Goal: Information Seeking & Learning: Learn about a topic

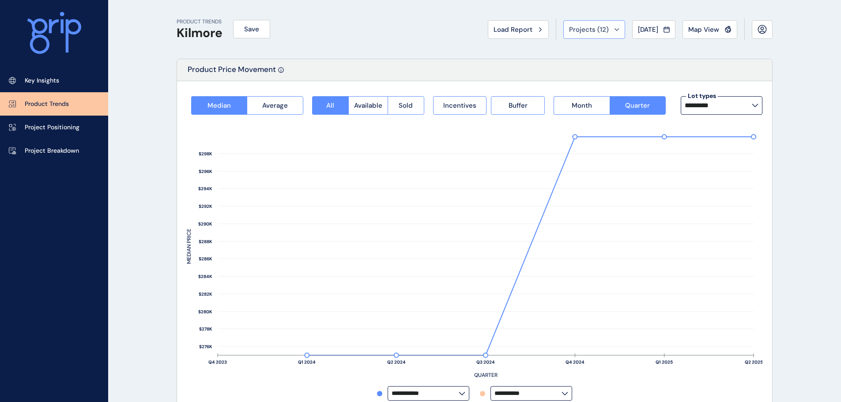
click at [580, 32] on span "Projects ( 12 )" at bounding box center [589, 29] width 40 height 9
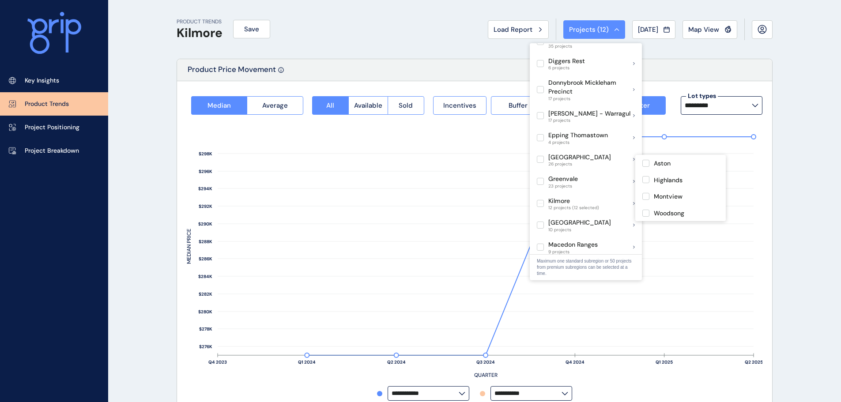
scroll to position [265, 0]
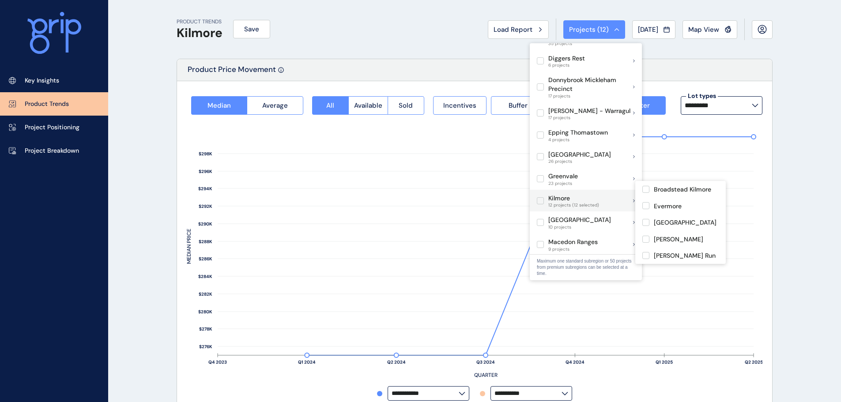
click at [546, 197] on span at bounding box center [542, 200] width 11 height 7
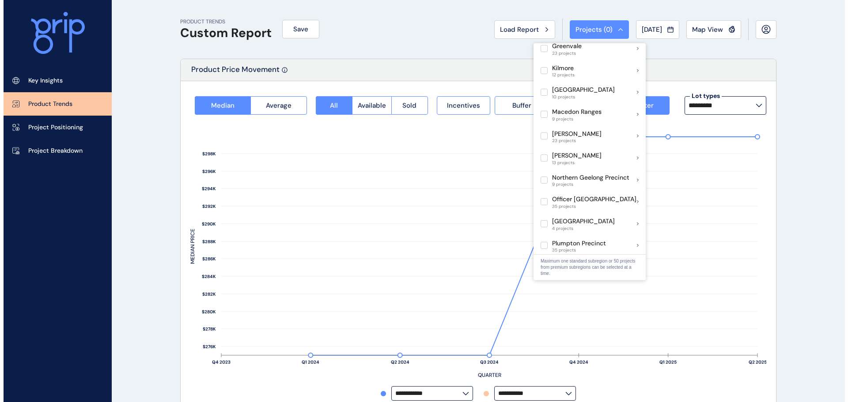
scroll to position [397, 0]
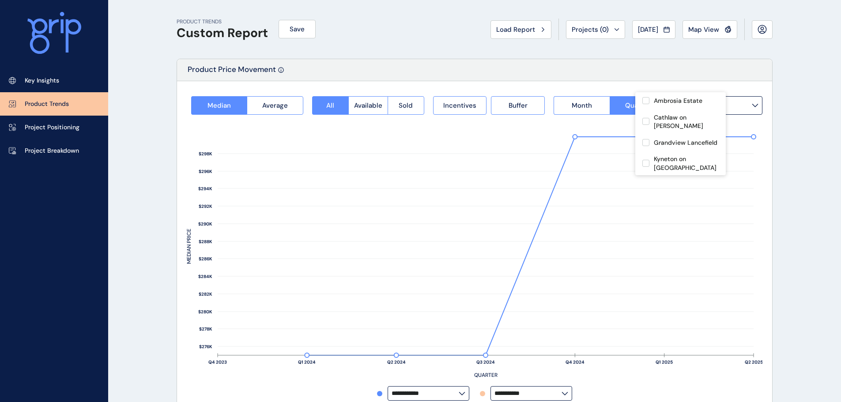
click at [453, 73] on div "Product Price Movement" at bounding box center [474, 70] width 595 height 22
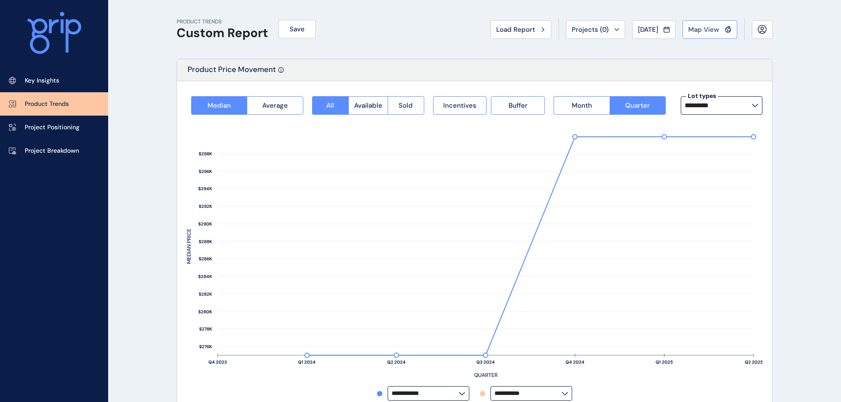
click at [709, 36] on button "Map View" at bounding box center [710, 29] width 55 height 19
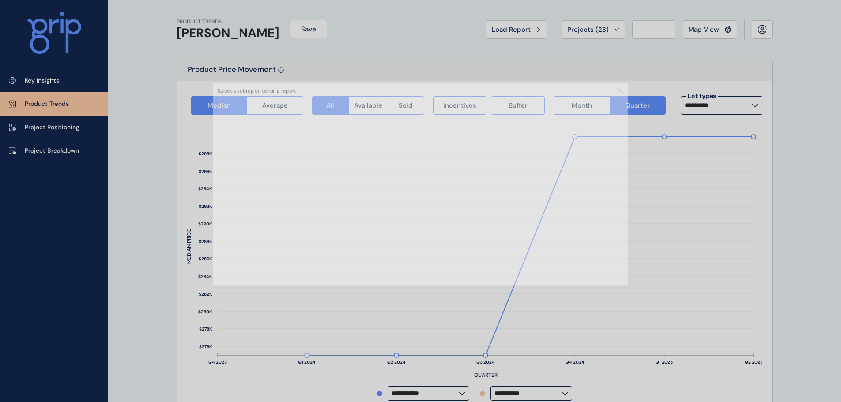
type input "**********"
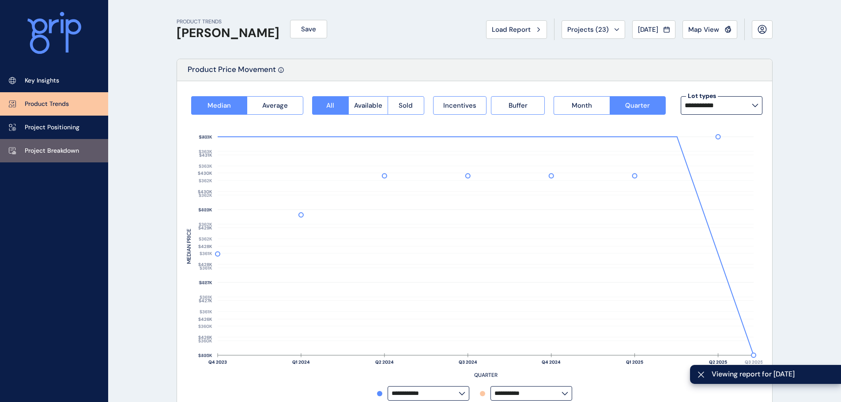
click at [52, 157] on link "Project Breakdown" at bounding box center [54, 150] width 108 height 23
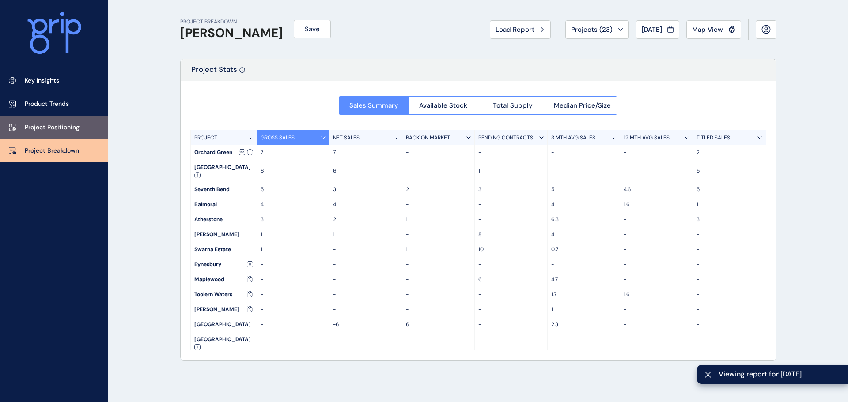
click at [49, 134] on link "Project Positioning" at bounding box center [54, 127] width 108 height 23
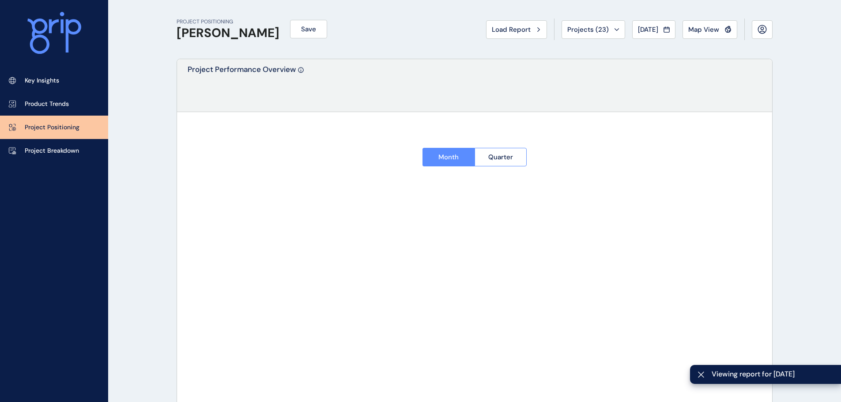
type input "**********"
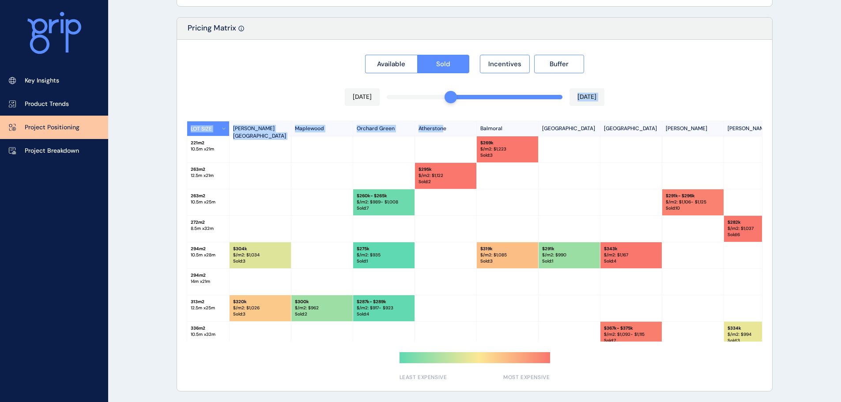
drag, startPoint x: 559, startPoint y: 101, endPoint x: 471, endPoint y: 106, distance: 87.6
click at [445, 106] on div "Available Sold Incentives Buffer [DATE] [DATE] LOT SIZE [PERSON_NAME][GEOGRAPHI…" at bounding box center [474, 215] width 595 height 351
click at [366, 176] on div at bounding box center [384, 176] width 62 height 26
click at [493, 67] on span "Incentives" at bounding box center [504, 64] width 33 height 9
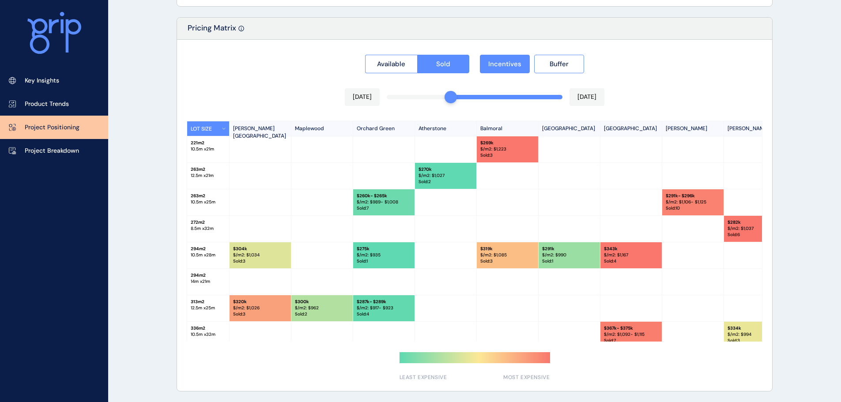
click at [447, 191] on div at bounding box center [446, 202] width 62 height 26
click at [457, 179] on p "Sold : 2" at bounding box center [446, 182] width 54 height 6
click at [533, 155] on p "Sold : 3" at bounding box center [507, 155] width 54 height 6
click at [356, 181] on div at bounding box center [384, 176] width 62 height 26
click at [420, 196] on div at bounding box center [446, 202] width 62 height 26
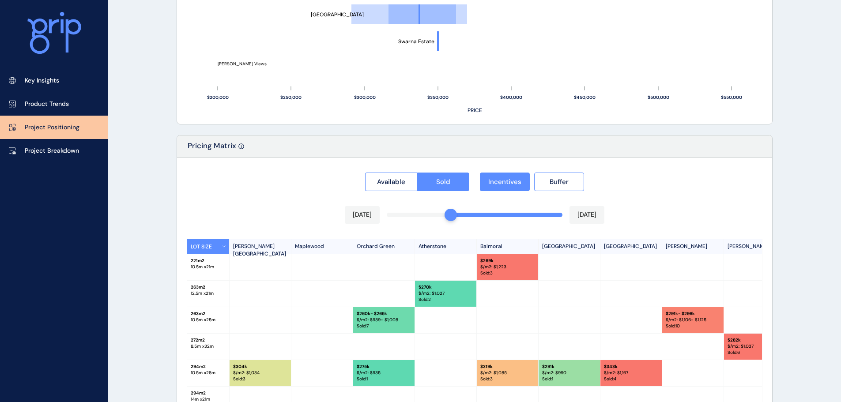
scroll to position [776, 0]
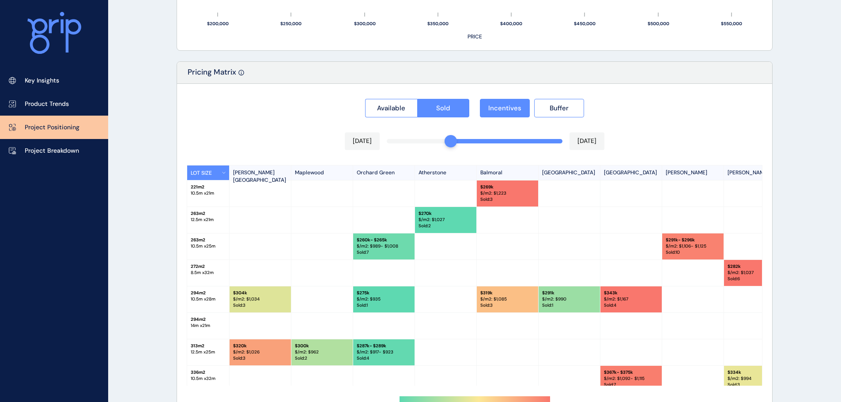
click at [212, 171] on button "LOT SIZE" at bounding box center [208, 173] width 42 height 15
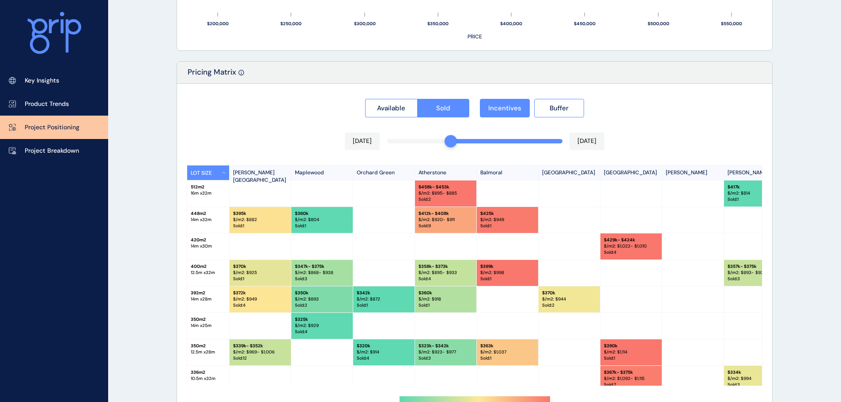
click at [212, 171] on button "LOT SIZE" at bounding box center [208, 173] width 42 height 15
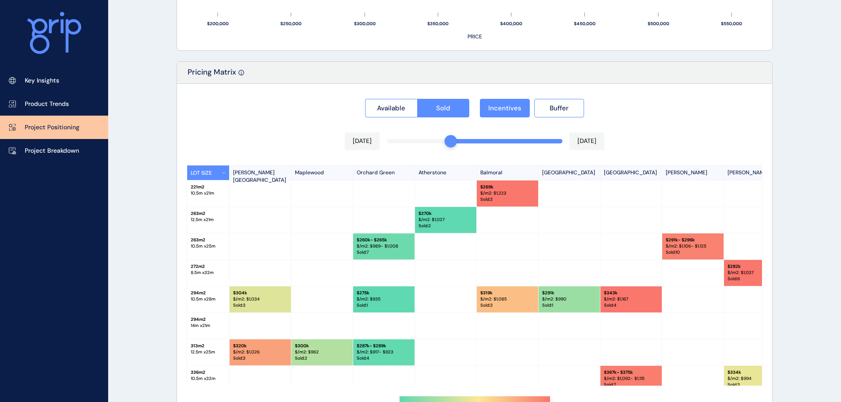
click at [498, 199] on p "Sold : 3" at bounding box center [507, 199] width 54 height 6
click at [522, 188] on p "$ 269k" at bounding box center [507, 187] width 54 height 6
click at [513, 306] on p "Sold : 3" at bounding box center [507, 305] width 54 height 6
click at [433, 301] on div at bounding box center [446, 300] width 62 height 26
click at [504, 173] on p "Balmoral" at bounding box center [508, 173] width 62 height 15
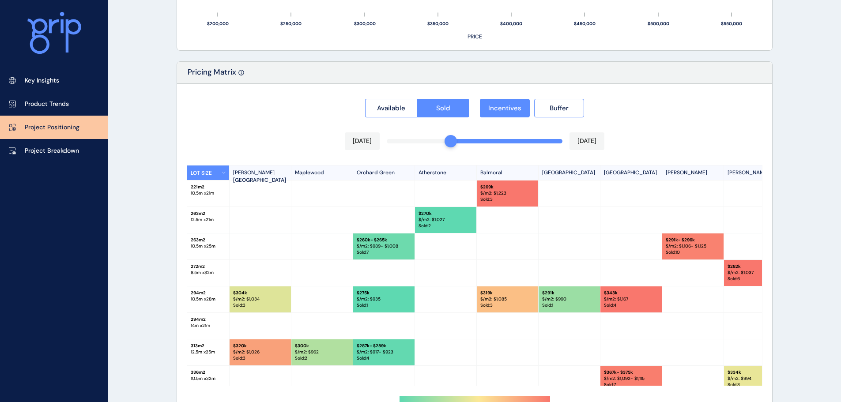
click at [494, 172] on p "Balmoral" at bounding box center [508, 173] width 62 height 15
click at [488, 224] on div at bounding box center [508, 220] width 62 height 26
click at [467, 224] on p "Sold : 2" at bounding box center [446, 226] width 54 height 6
click at [466, 224] on p "Sold : 2" at bounding box center [446, 226] width 54 height 6
click at [381, 257] on div "$ 260k - $265k $/m2: $ 989 - $1,008 Sold : 7" at bounding box center [384, 247] width 62 height 26
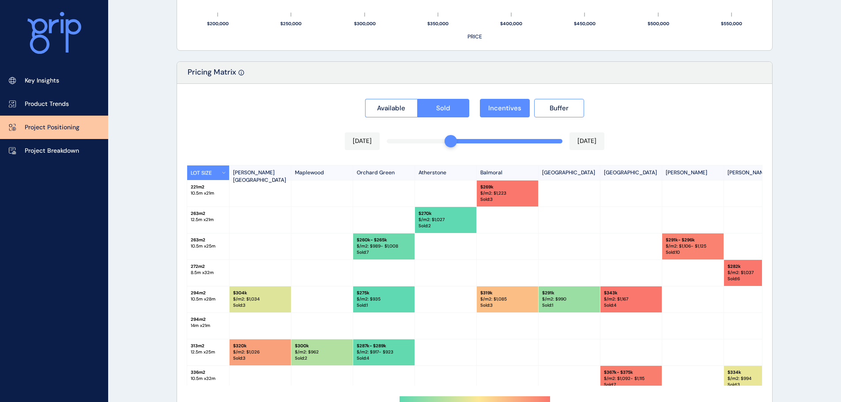
click at [350, 175] on p "Maplewood" at bounding box center [322, 173] width 62 height 15
click at [549, 177] on p "[GEOGRAPHIC_DATA]" at bounding box center [570, 173] width 62 height 15
click at [199, 169] on button "LOT SIZE" at bounding box center [208, 173] width 42 height 15
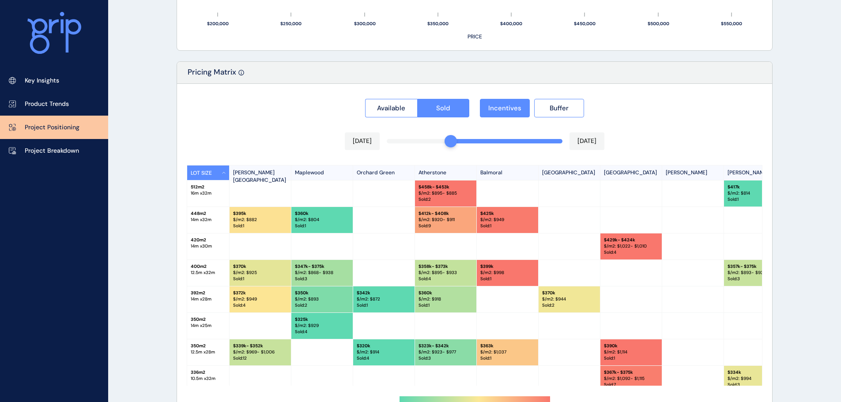
click at [394, 204] on div at bounding box center [384, 194] width 62 height 26
click at [205, 178] on button "LOT SIZE" at bounding box center [208, 173] width 42 height 15
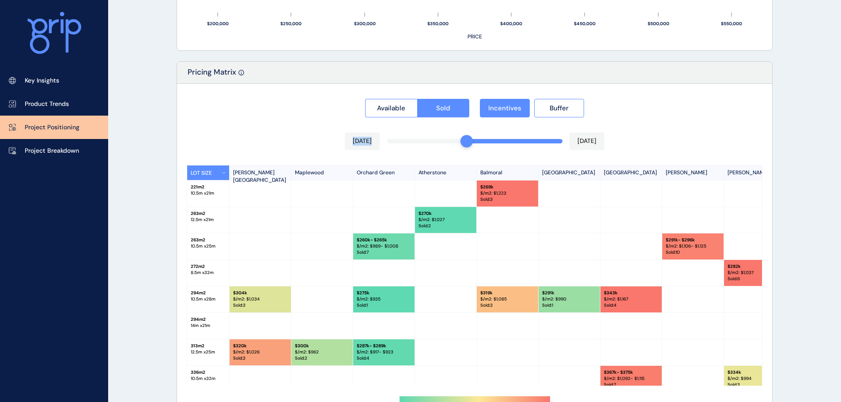
drag, startPoint x: 453, startPoint y: 141, endPoint x: 463, endPoint y: 141, distance: 10.2
click at [475, 141] on div "Available Sold Incentives Buffer [DATE] [DATE] LOT SIZE [PERSON_NAME][GEOGRAPHI…" at bounding box center [474, 259] width 595 height 351
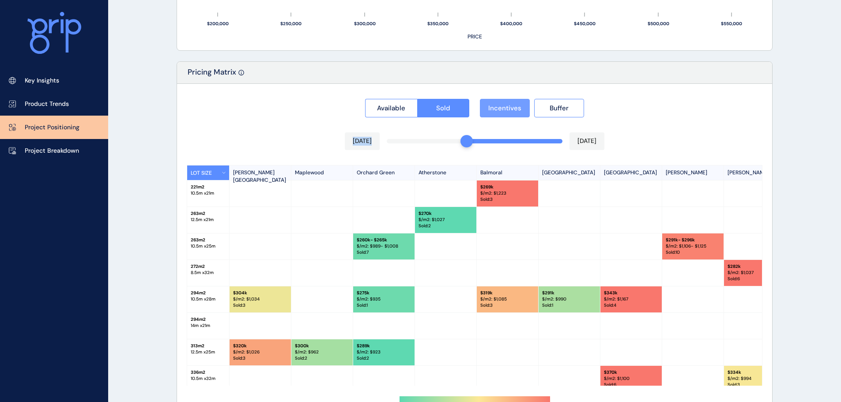
click at [488, 104] on button "Incentives" at bounding box center [505, 108] width 50 height 19
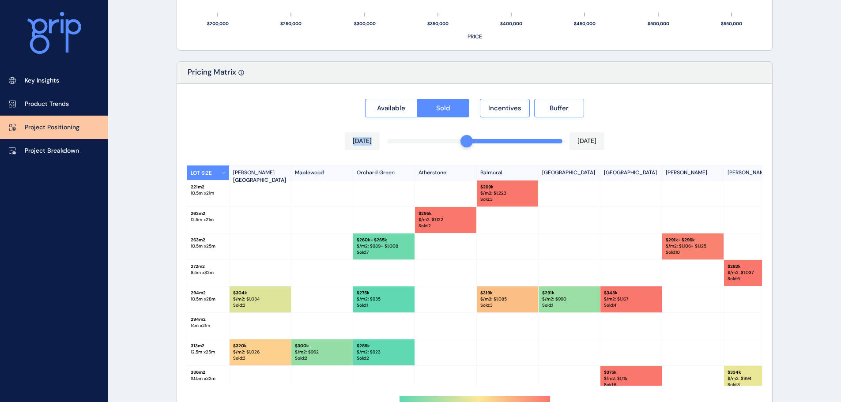
click at [456, 144] on div "[DATE] [DATE]" at bounding box center [475, 141] width 260 height 18
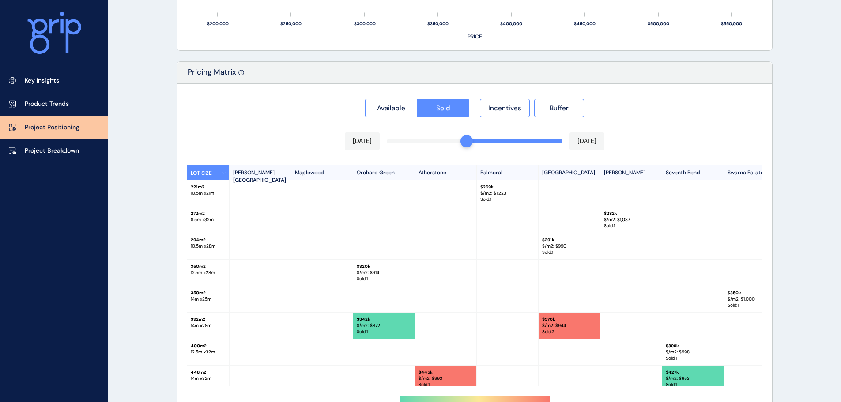
click at [447, 141] on div at bounding box center [474, 259] width 595 height 351
click at [493, 130] on div at bounding box center [474, 259] width 595 height 351
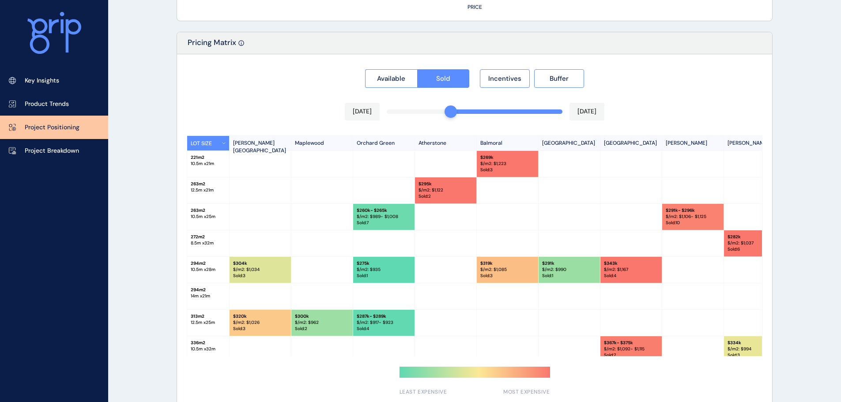
scroll to position [820, 0]
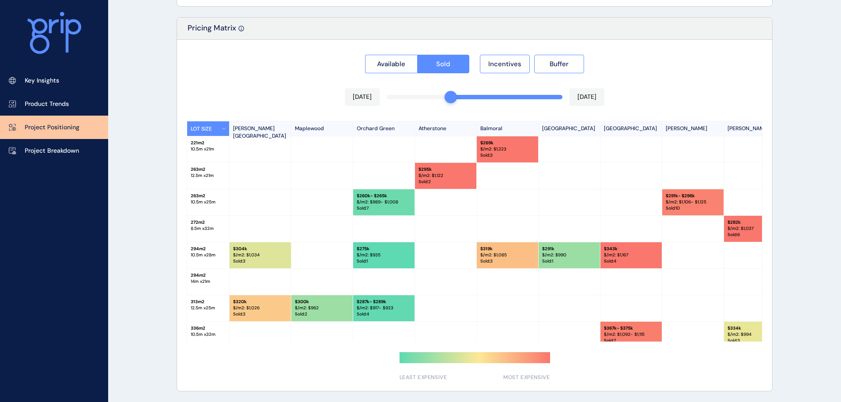
click at [468, 250] on div at bounding box center [446, 255] width 62 height 26
click at [538, 205] on div at bounding box center [508, 202] width 62 height 26
click at [512, 287] on div at bounding box center [508, 282] width 62 height 26
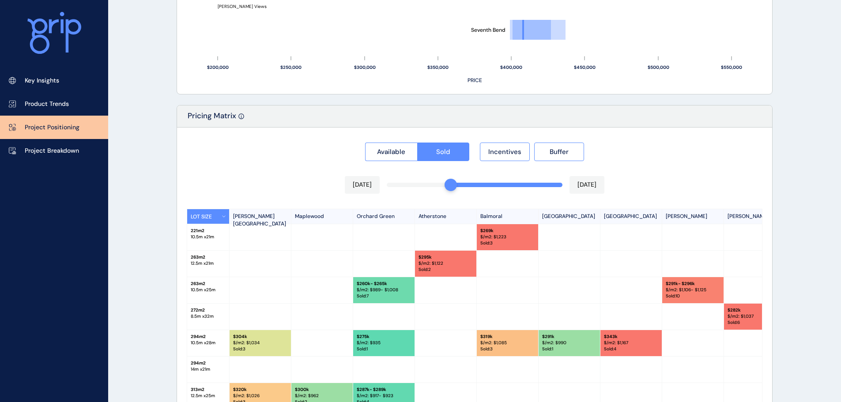
scroll to position [600, 0]
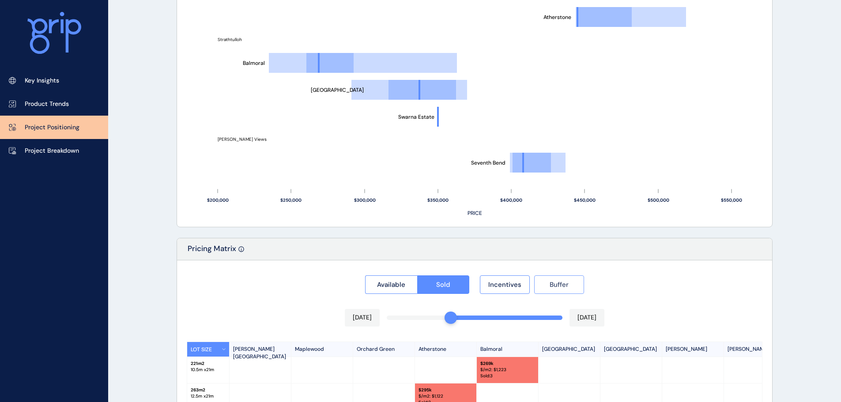
click at [564, 284] on span "Buffer" at bounding box center [559, 284] width 19 height 9
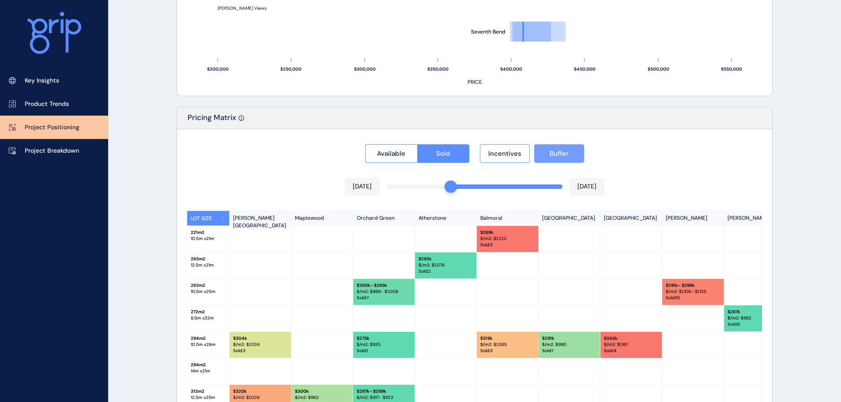
scroll to position [732, 0]
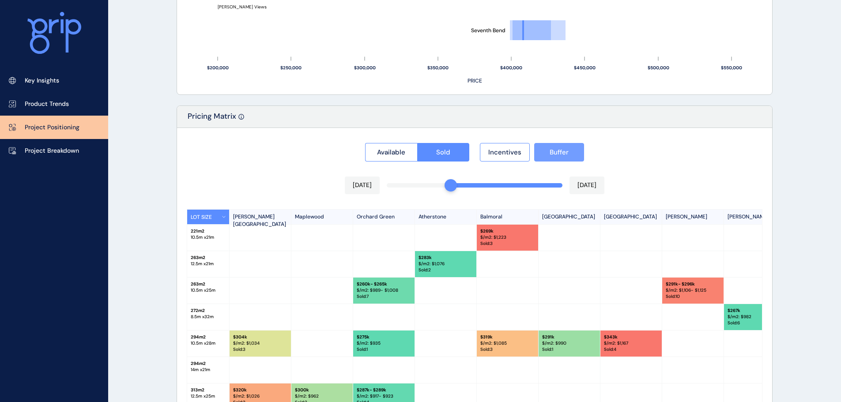
click at [556, 156] on span "Buffer" at bounding box center [559, 152] width 19 height 9
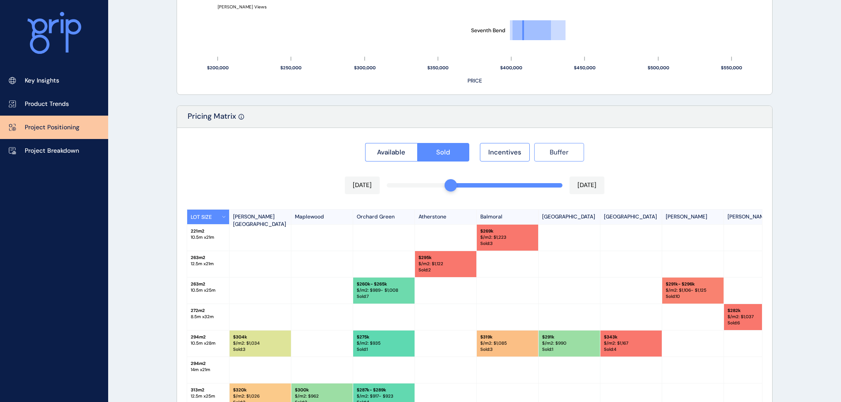
click at [556, 156] on span "Buffer" at bounding box center [559, 152] width 19 height 9
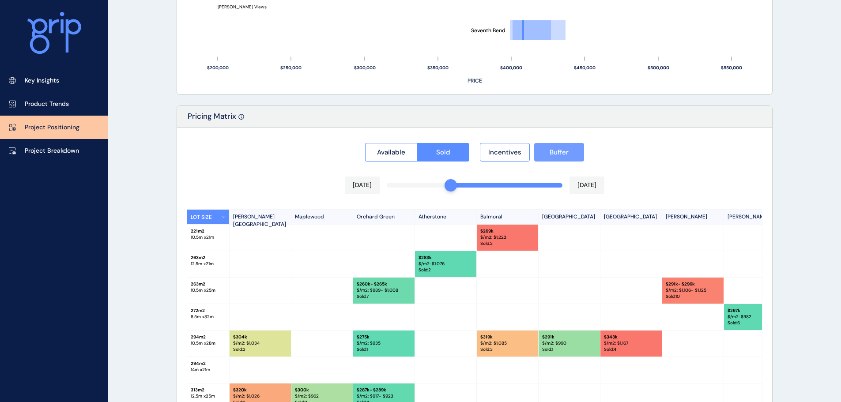
click at [556, 156] on span "Buffer" at bounding box center [559, 152] width 19 height 9
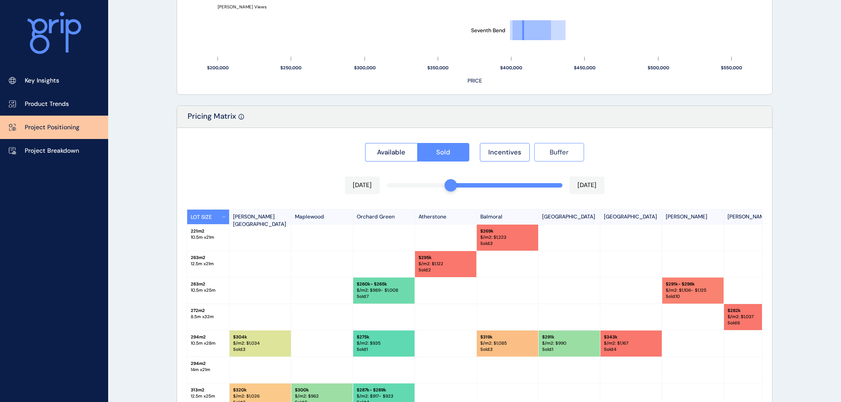
click at [556, 156] on span "Buffer" at bounding box center [559, 152] width 19 height 9
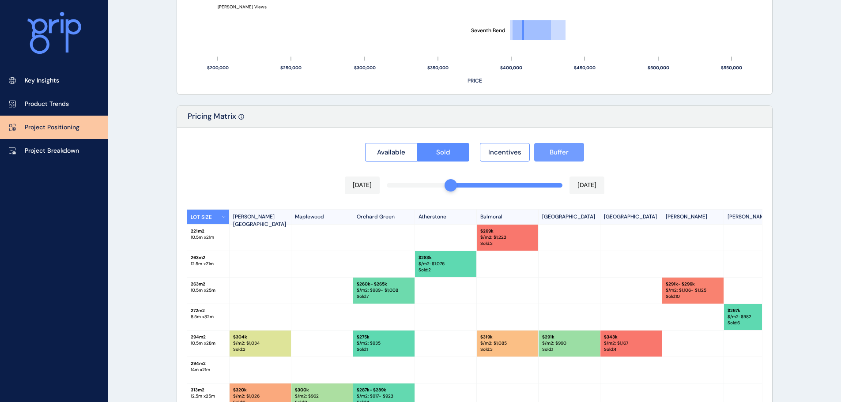
click at [556, 156] on span "Buffer" at bounding box center [559, 152] width 19 height 9
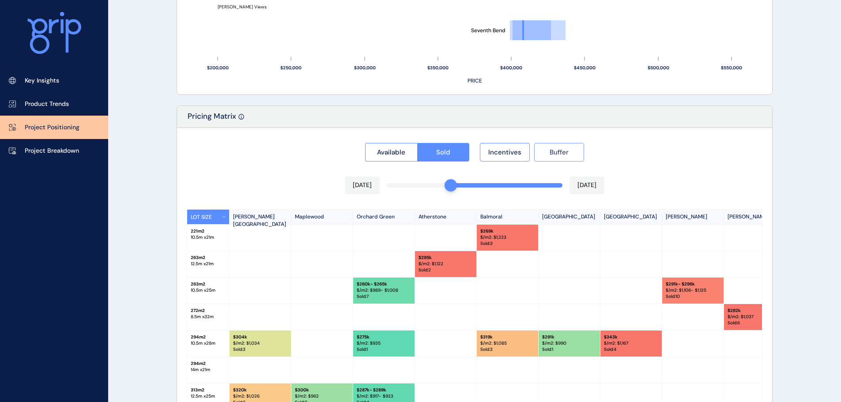
click at [556, 156] on span "Buffer" at bounding box center [559, 152] width 19 height 9
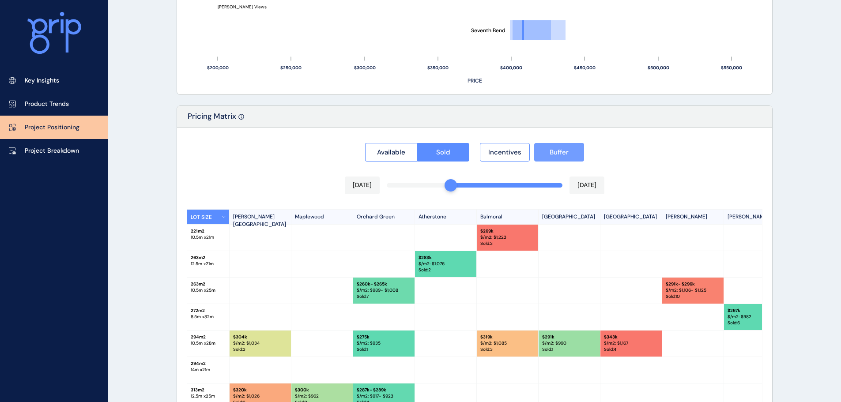
click at [556, 156] on span "Buffer" at bounding box center [559, 152] width 19 height 9
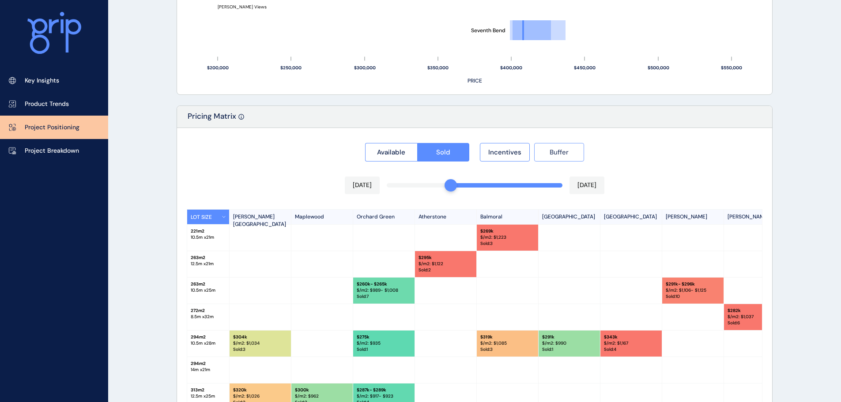
click at [556, 156] on span "Buffer" at bounding box center [559, 152] width 19 height 9
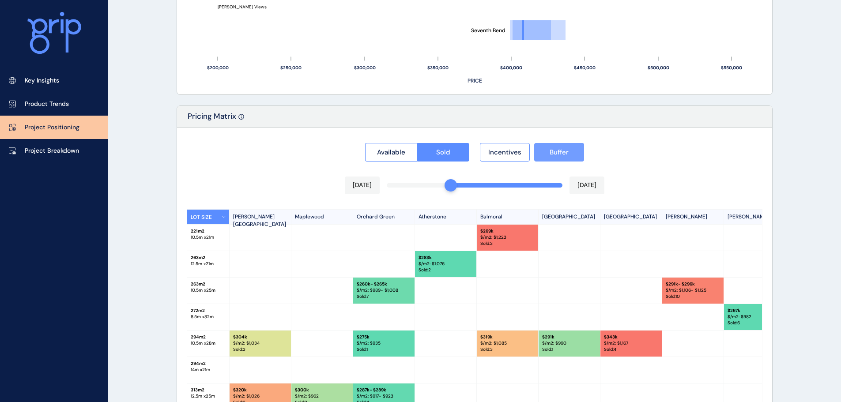
click at [556, 156] on span "Buffer" at bounding box center [559, 152] width 19 height 9
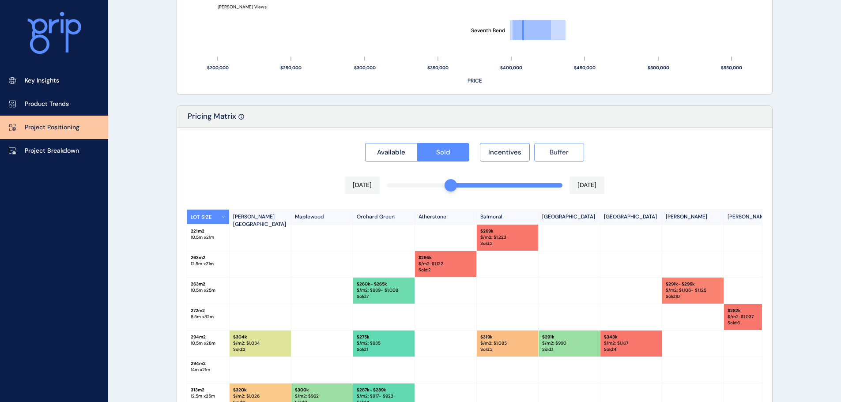
click at [556, 156] on span "Buffer" at bounding box center [559, 152] width 19 height 9
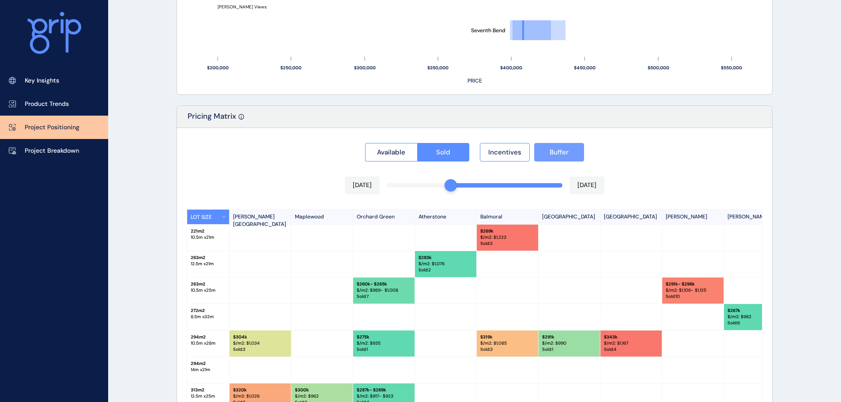
click at [556, 156] on span "Buffer" at bounding box center [559, 152] width 19 height 9
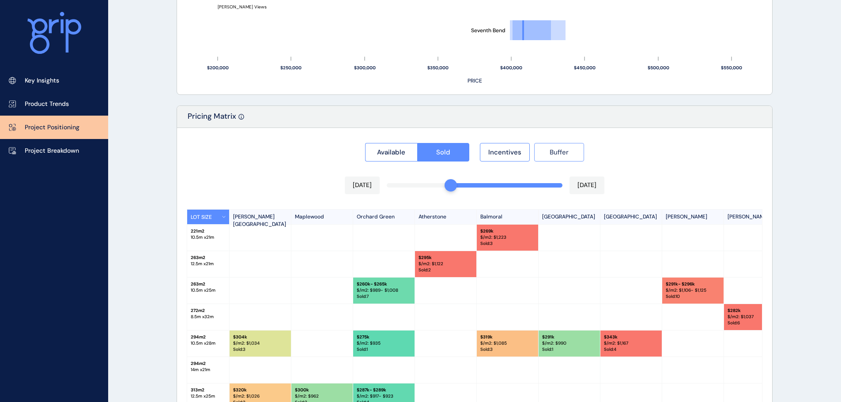
click at [556, 156] on span "Buffer" at bounding box center [559, 152] width 19 height 9
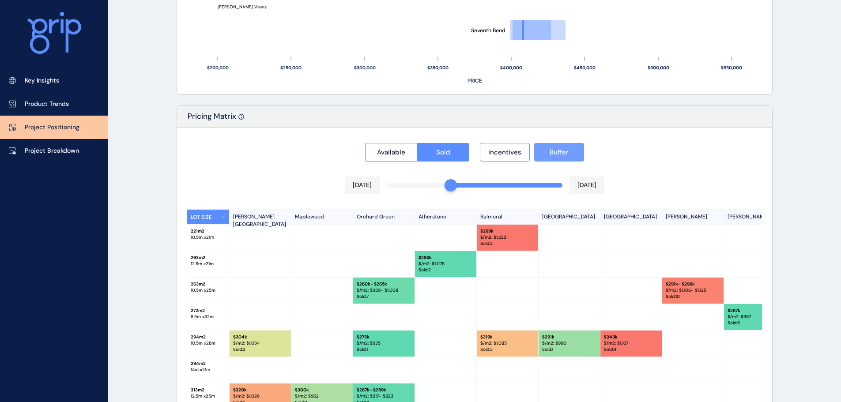
click at [556, 156] on span "Buffer" at bounding box center [559, 152] width 19 height 9
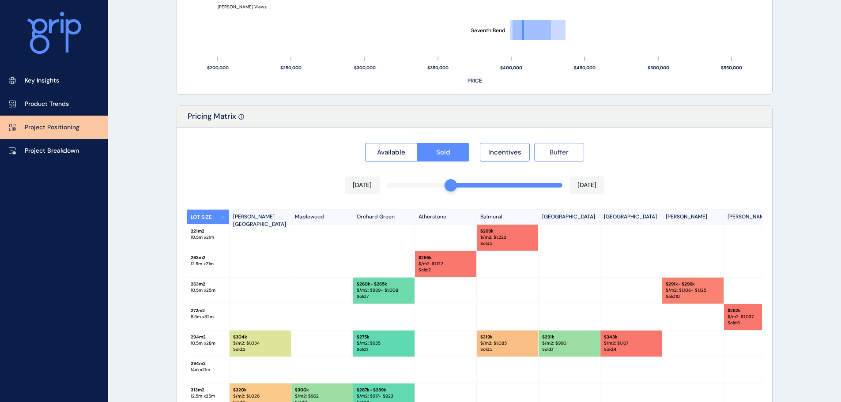
click at [556, 156] on span "Buffer" at bounding box center [559, 152] width 19 height 9
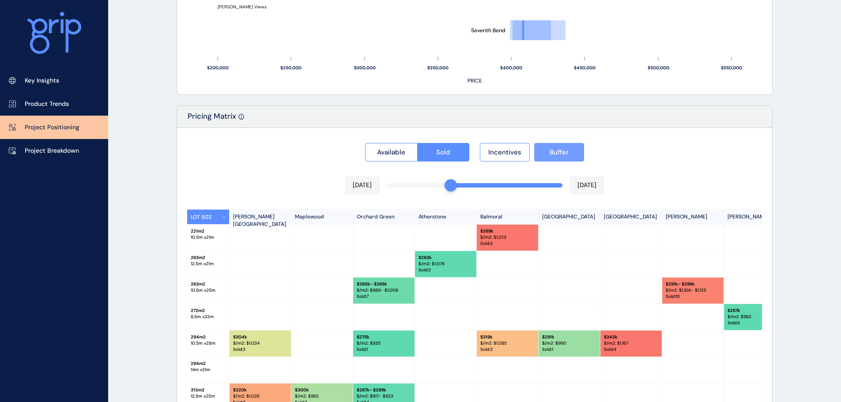
click at [556, 156] on span "Buffer" at bounding box center [559, 152] width 19 height 9
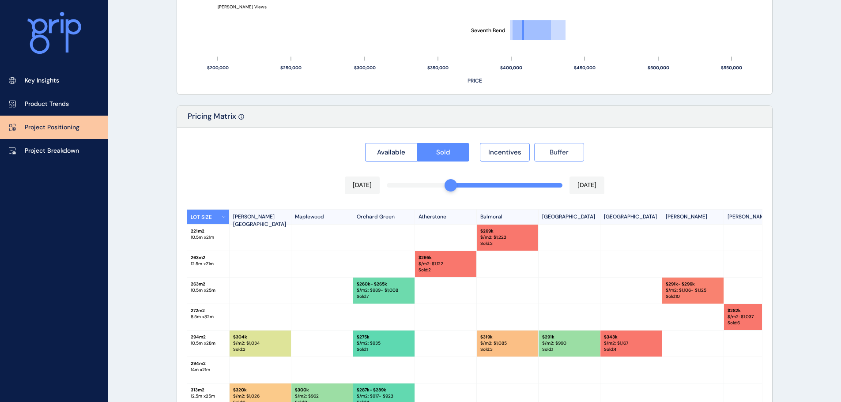
click at [556, 156] on span "Buffer" at bounding box center [559, 152] width 19 height 9
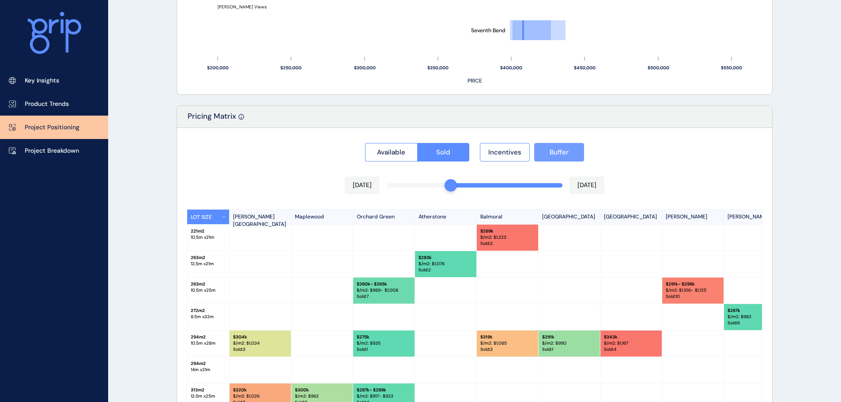
click at [556, 156] on span "Buffer" at bounding box center [559, 152] width 19 height 9
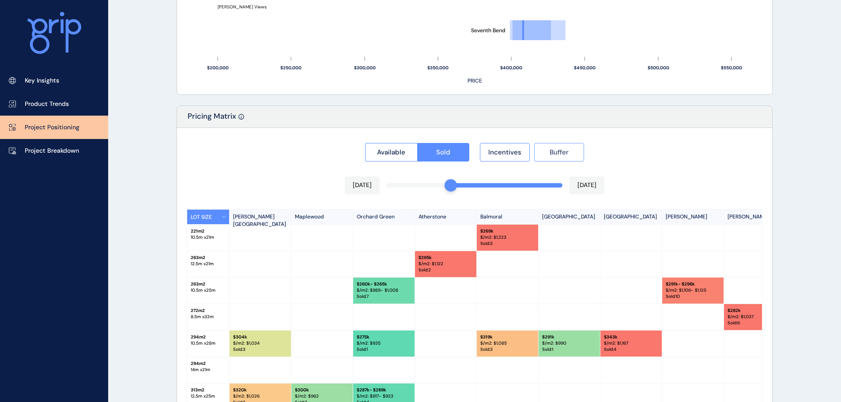
click at [556, 156] on span "Buffer" at bounding box center [559, 152] width 19 height 9
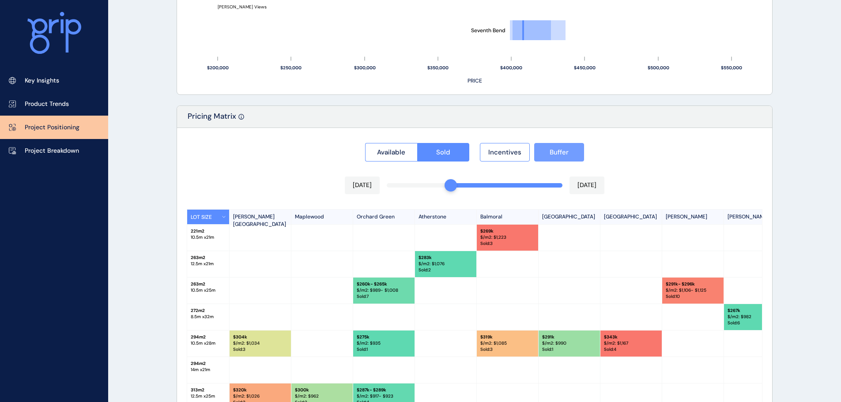
click at [556, 156] on span "Buffer" at bounding box center [559, 152] width 19 height 9
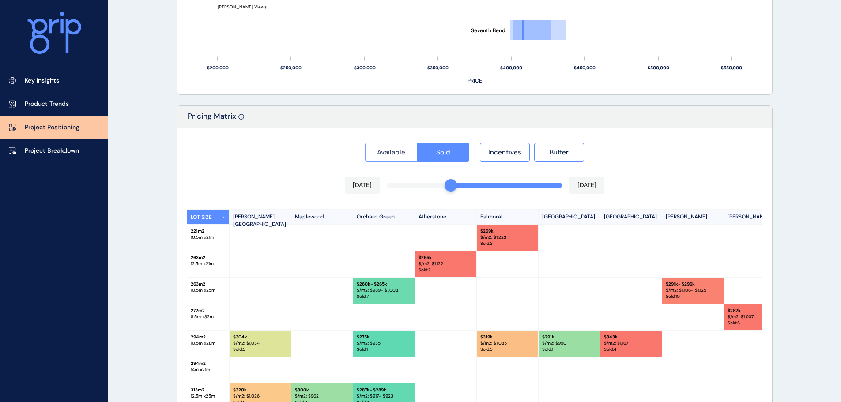
click at [400, 156] on span "Available" at bounding box center [391, 152] width 28 height 9
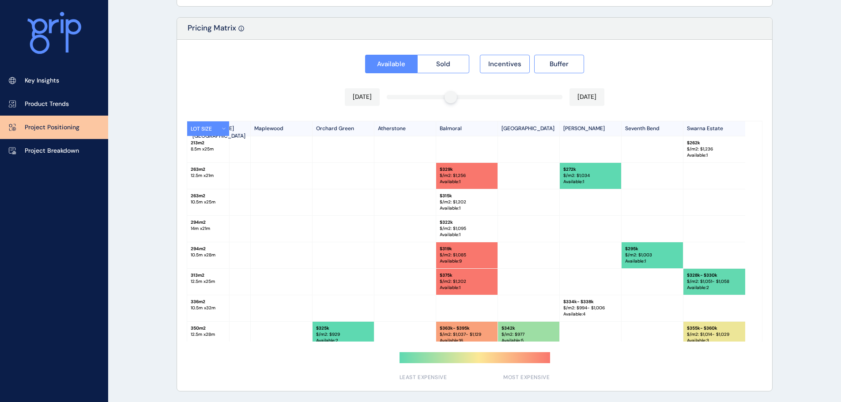
scroll to position [0, 0]
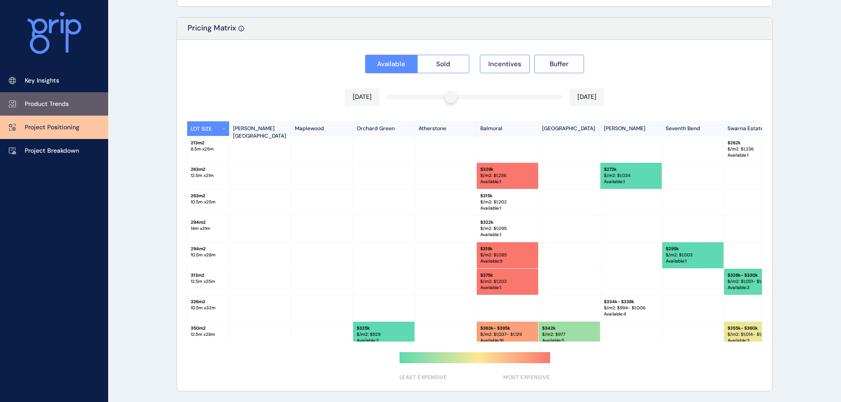
click at [41, 112] on link "Product Trends" at bounding box center [54, 103] width 108 height 23
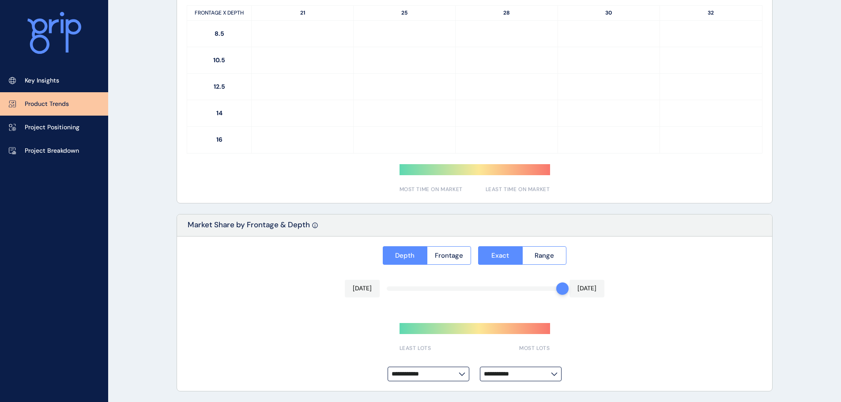
type input "**********"
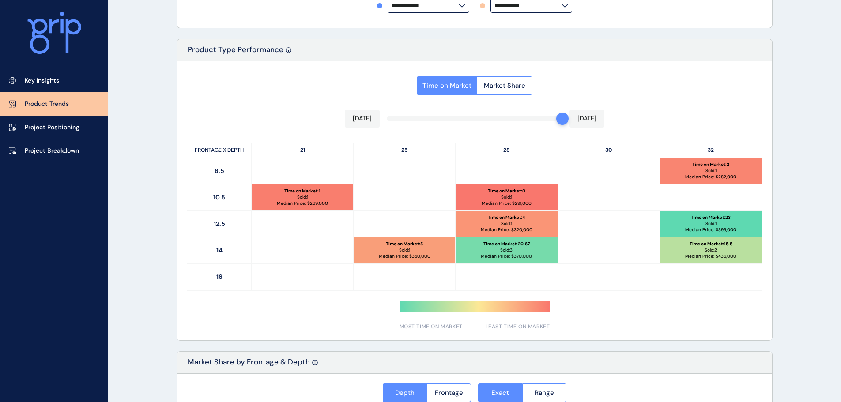
scroll to position [322, 0]
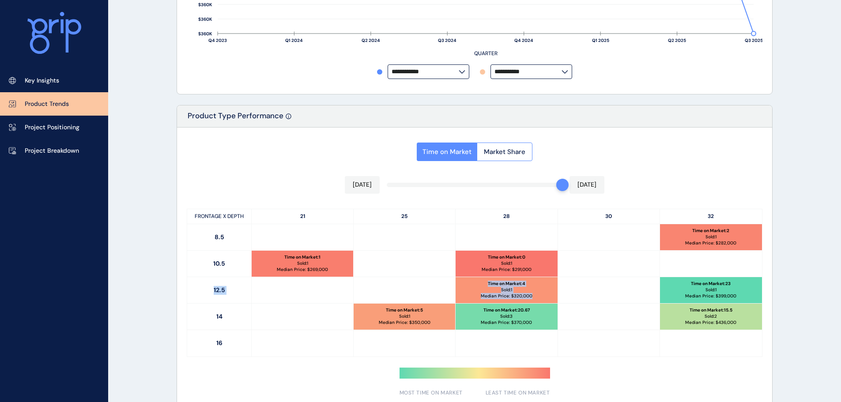
drag, startPoint x: 602, startPoint y: 279, endPoint x: 635, endPoint y: 273, distance: 33.6
click at [635, 273] on div "FRONTAGE X DEPTH 21 25 28 30 32 8.5 Time on Market : 2 Sold: 1 Median Price: $ …" at bounding box center [475, 283] width 576 height 148
click at [559, 251] on div at bounding box center [609, 264] width 102 height 26
click at [256, 263] on div "Time on Market : 1 Sold: 1 Median Price: $ 269,000" at bounding box center [303, 264] width 102 height 26
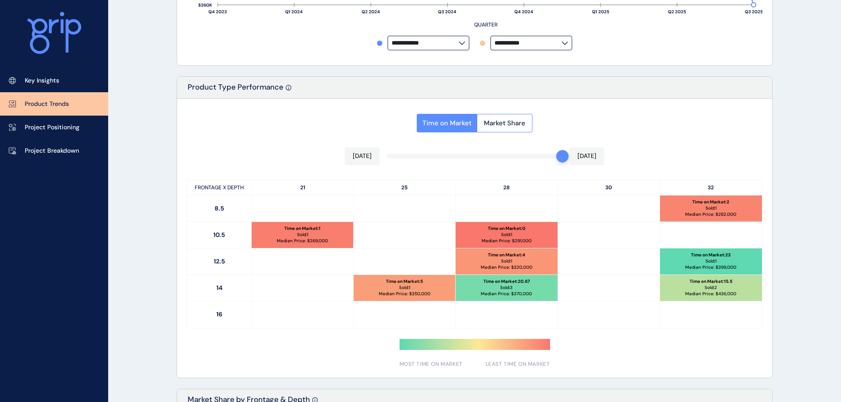
scroll to position [366, 0]
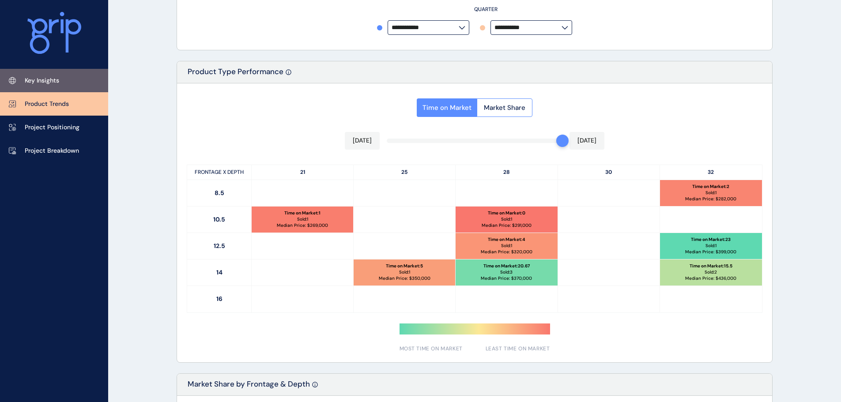
click at [24, 73] on link "Key Insights" at bounding box center [54, 80] width 108 height 23
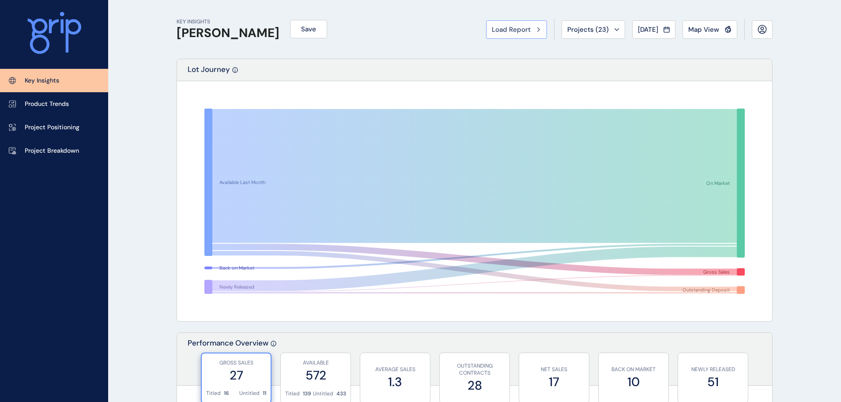
click at [497, 36] on button "Load Report" at bounding box center [516, 29] width 61 height 19
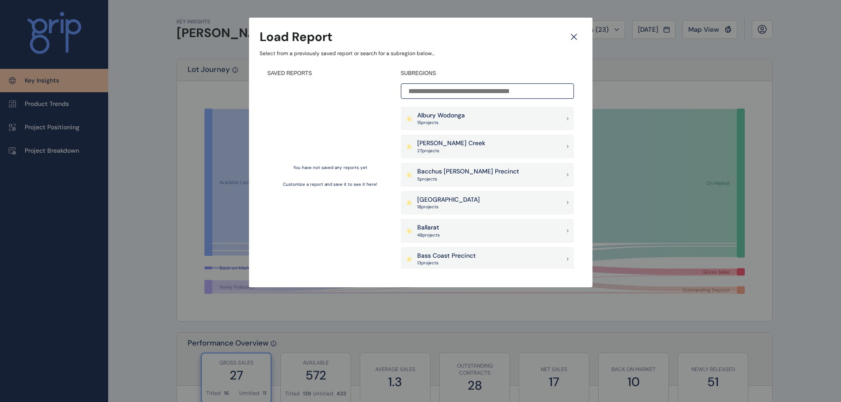
click at [561, 43] on div "Load Report" at bounding box center [421, 36] width 322 height 17
click at [571, 41] on icon at bounding box center [574, 36] width 16 height 15
